Goal: Task Accomplishment & Management: Use online tool/utility

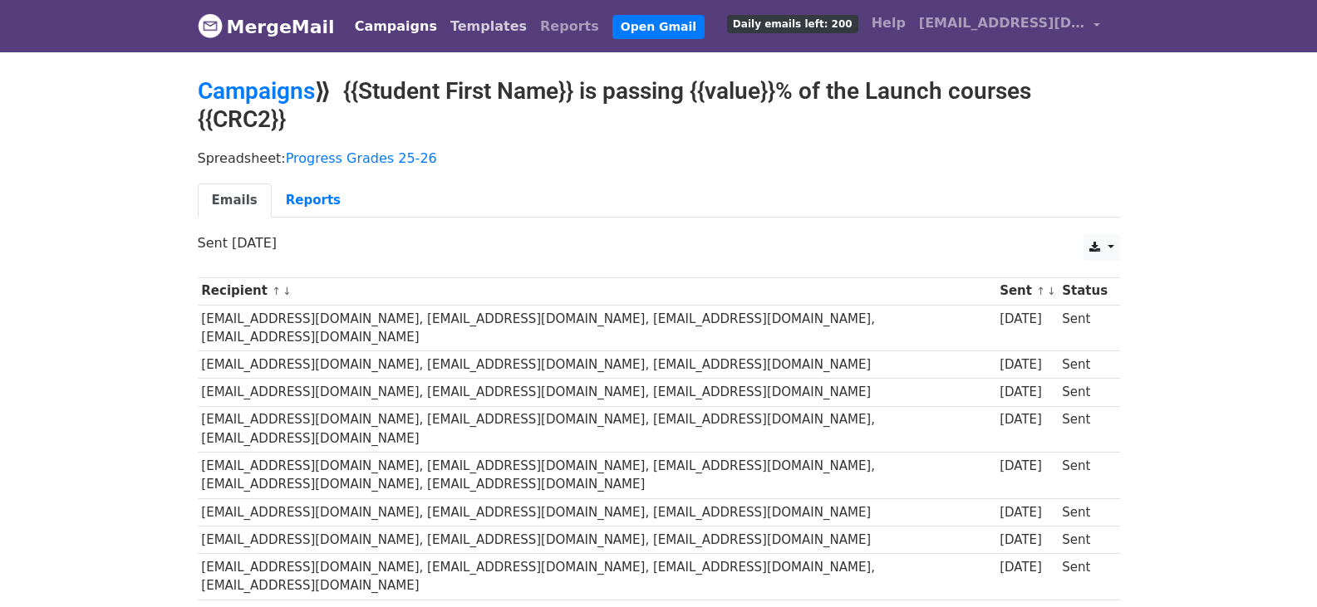
click at [449, 26] on link "Templates" at bounding box center [489, 26] width 90 height 33
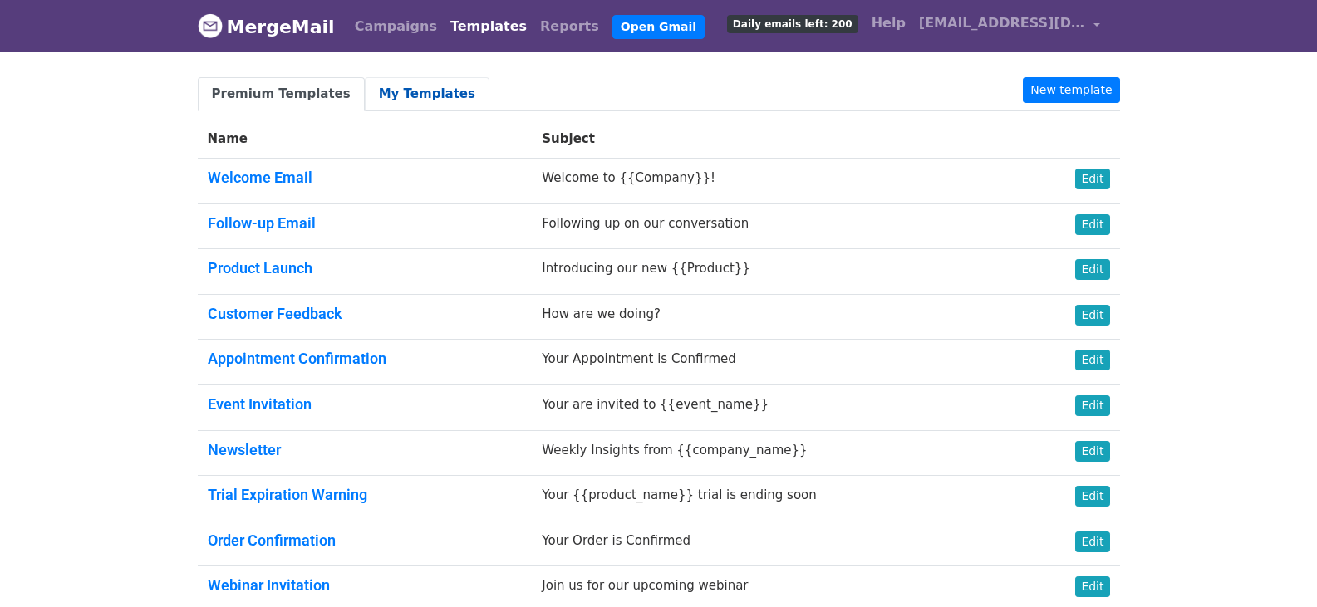
click at [387, 97] on link "My Templates" at bounding box center [427, 94] width 125 height 34
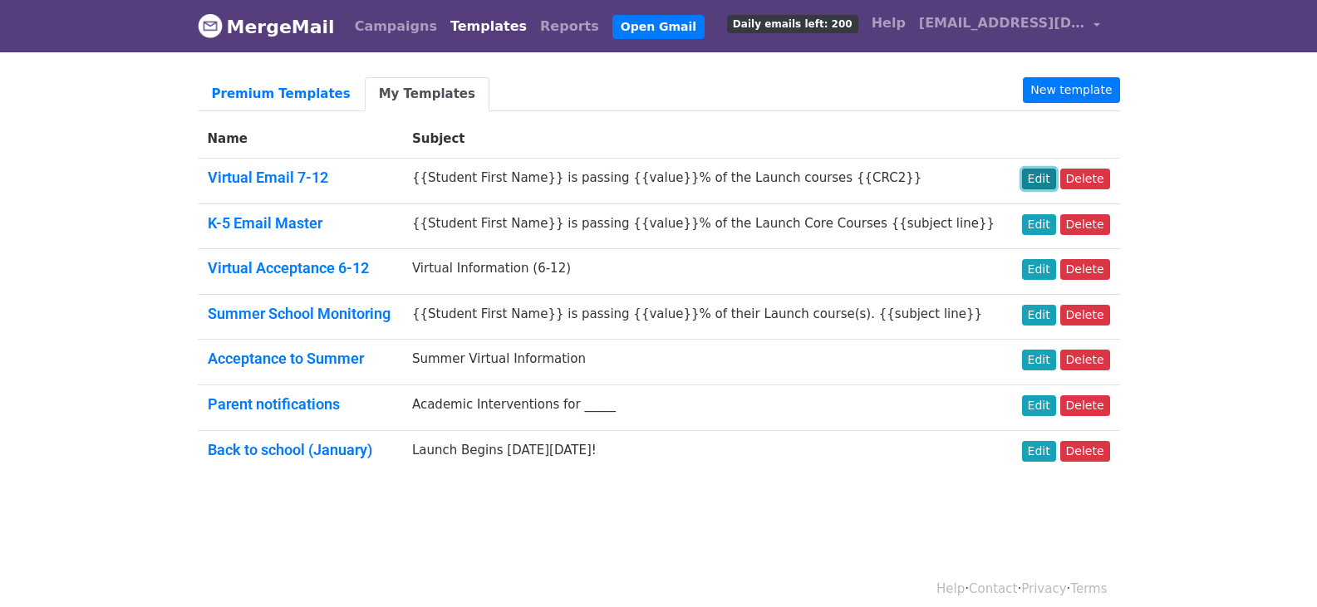
click at [1054, 176] on link "Edit" at bounding box center [1039, 179] width 34 height 21
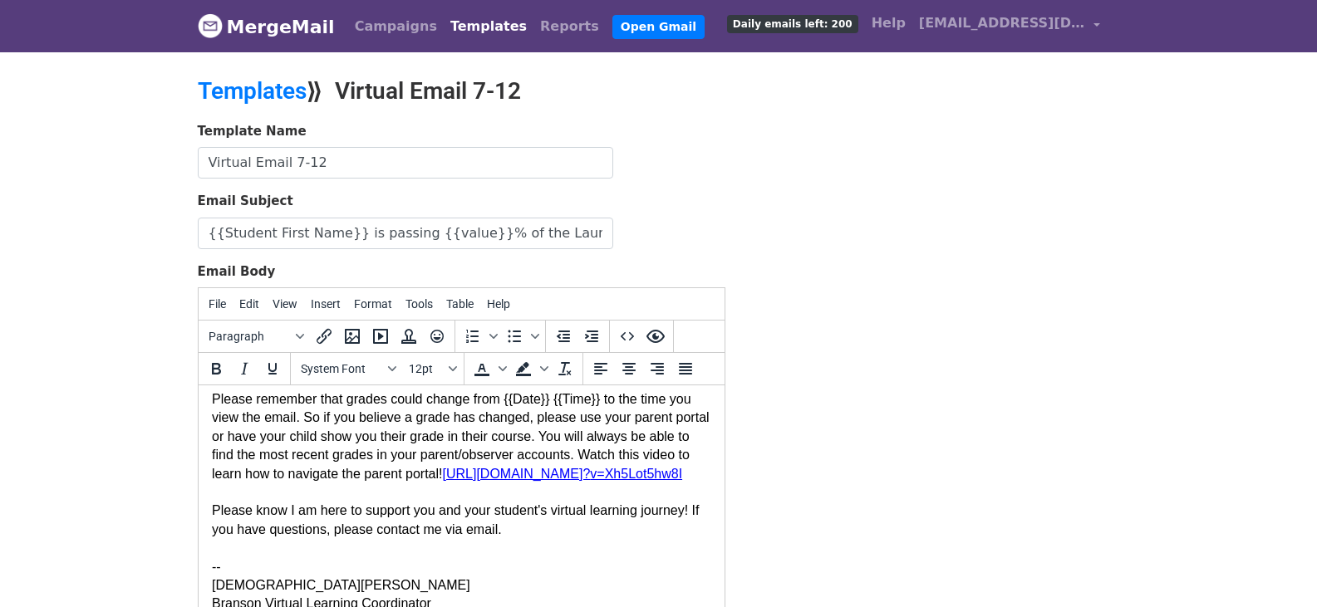
scroll to position [233, 0]
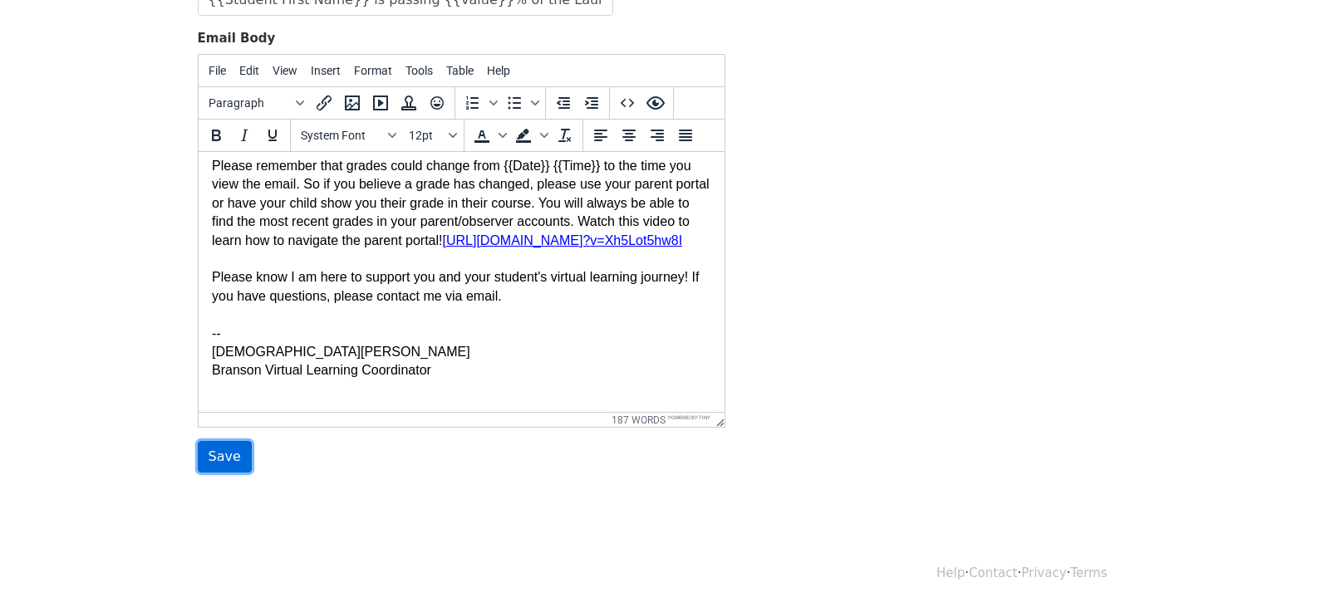
drag, startPoint x: 227, startPoint y: 445, endPoint x: 56, endPoint y: 245, distance: 263.4
click at [228, 445] on input "Save" at bounding box center [225, 457] width 54 height 32
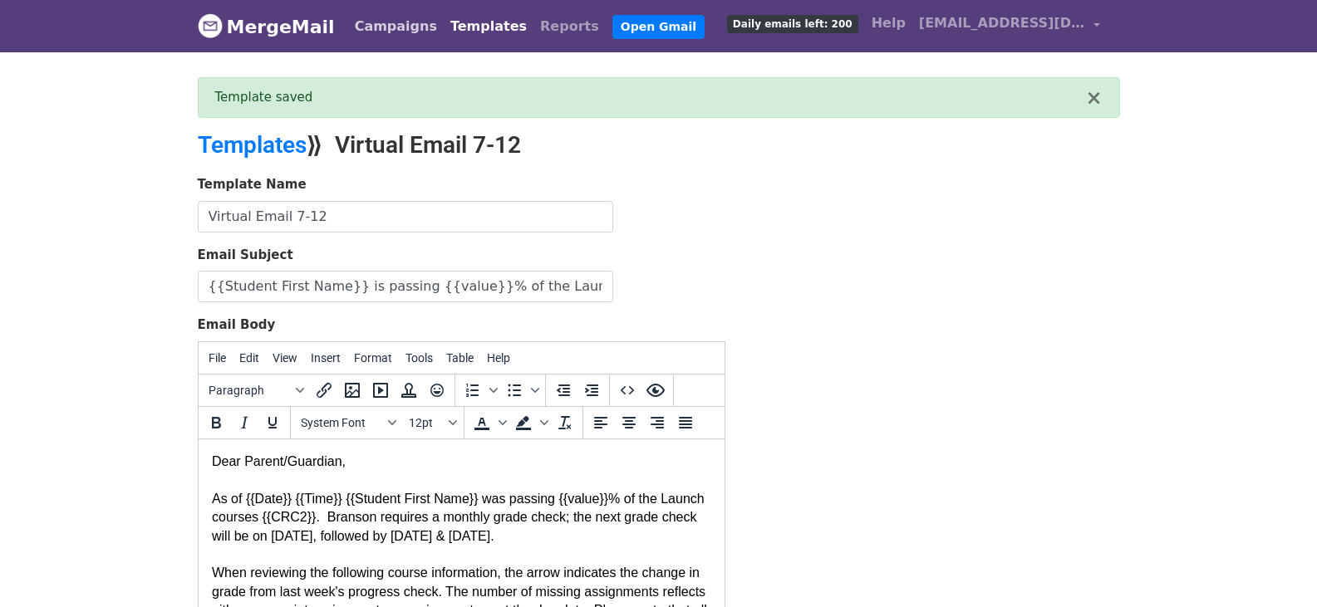
click at [376, 27] on link "Campaigns" at bounding box center [396, 26] width 96 height 33
